Goal: Information Seeking & Learning: Learn about a topic

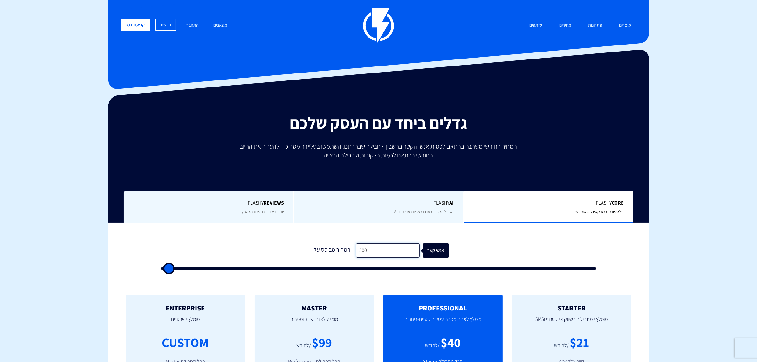
click at [362, 252] on input "500" at bounding box center [388, 250] width 64 height 14
type input "3"
type input "500"
type input "35"
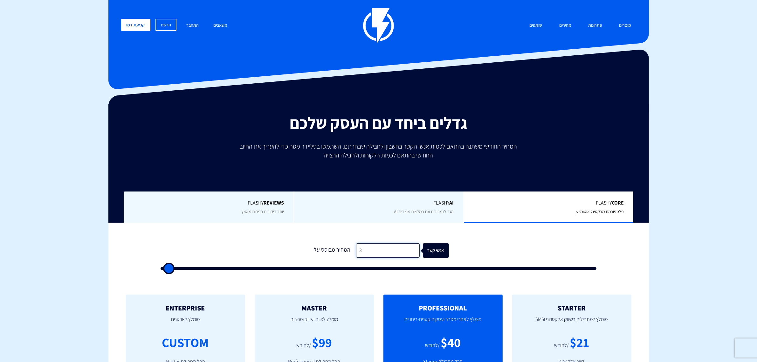
type input "500"
type input "350"
type input "500"
type input "3,500"
type input "3500"
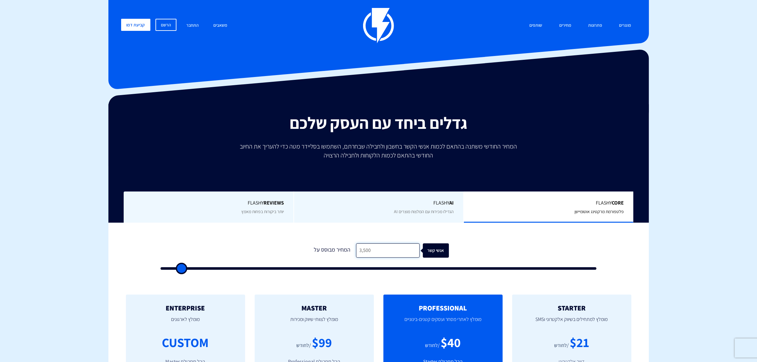
type input "35,000"
type input "35000"
type input "35,000"
